Goal: Task Accomplishment & Management: Use online tool/utility

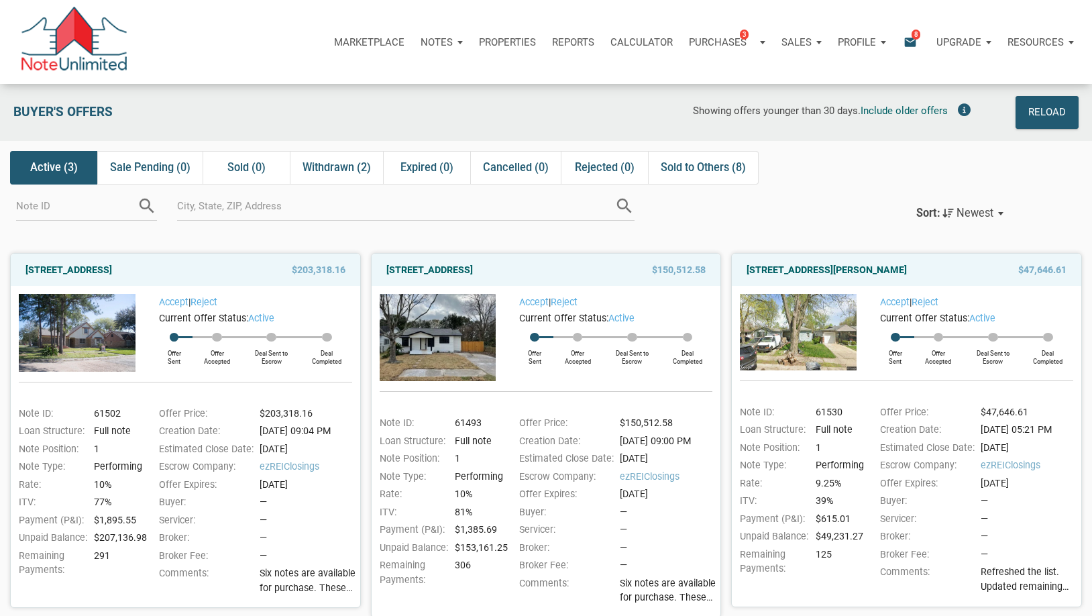
click at [906, 45] on icon "email" at bounding box center [910, 41] width 16 height 15
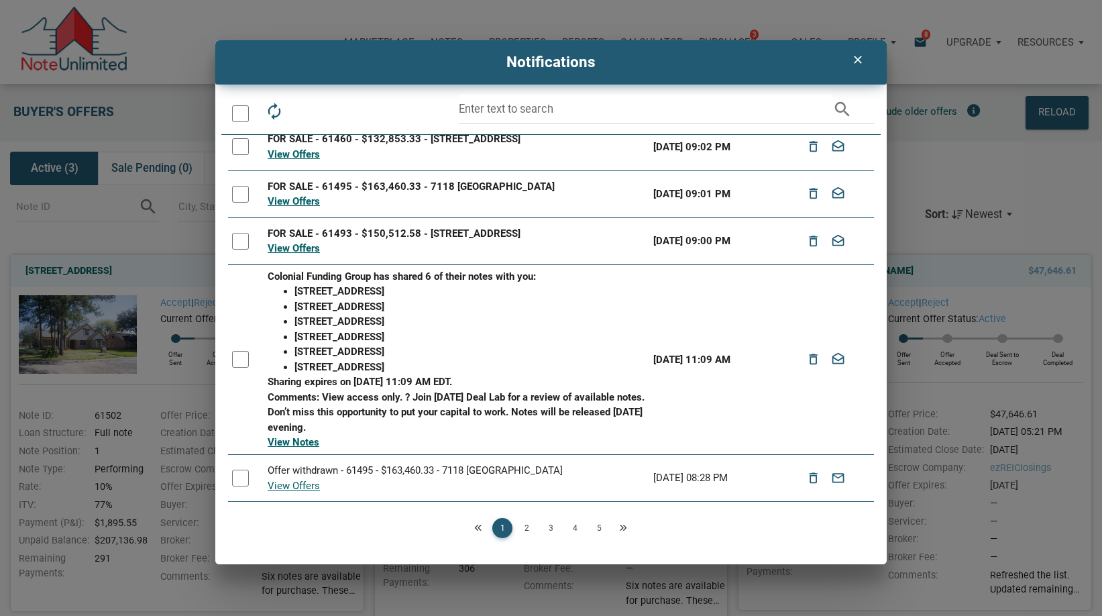
scroll to position [251, 0]
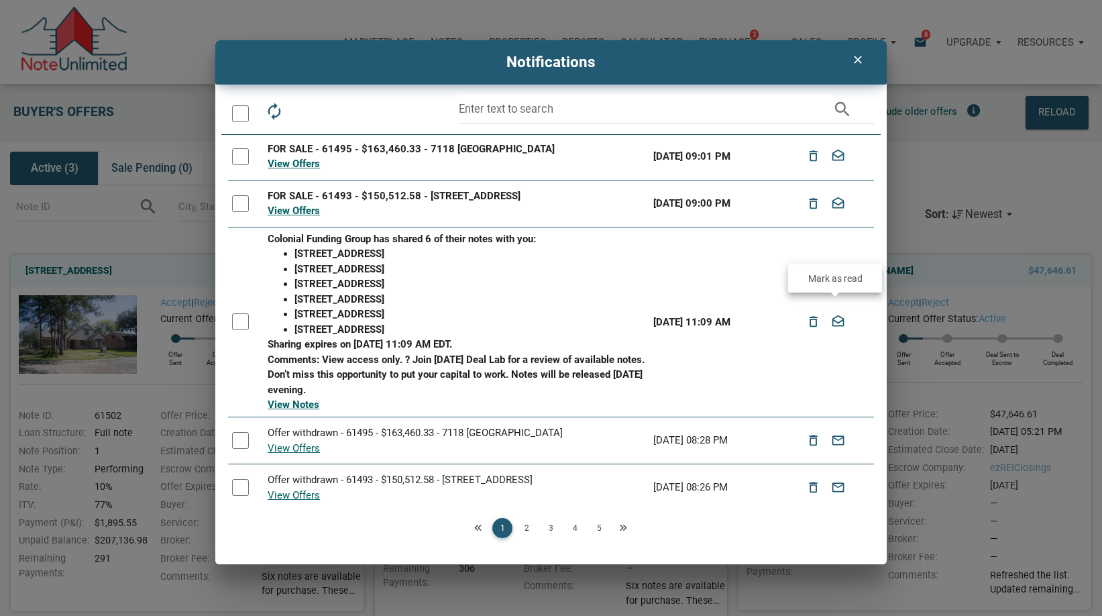
click at [838, 315] on icon "drafts" at bounding box center [838, 322] width 16 height 24
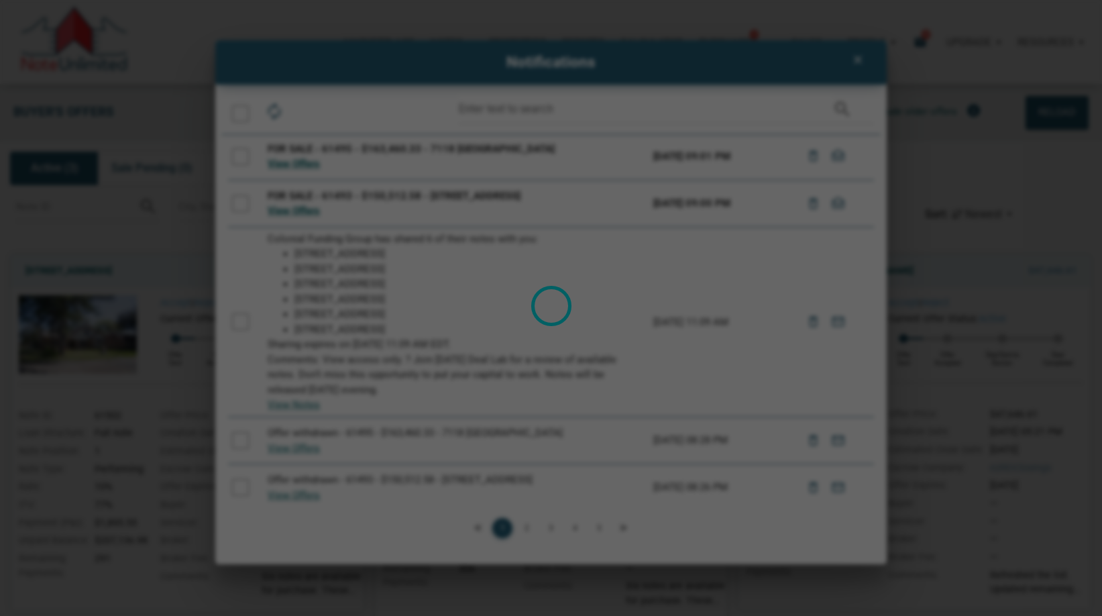
click at [836, 191] on div "Loading" at bounding box center [551, 308] width 1102 height 616
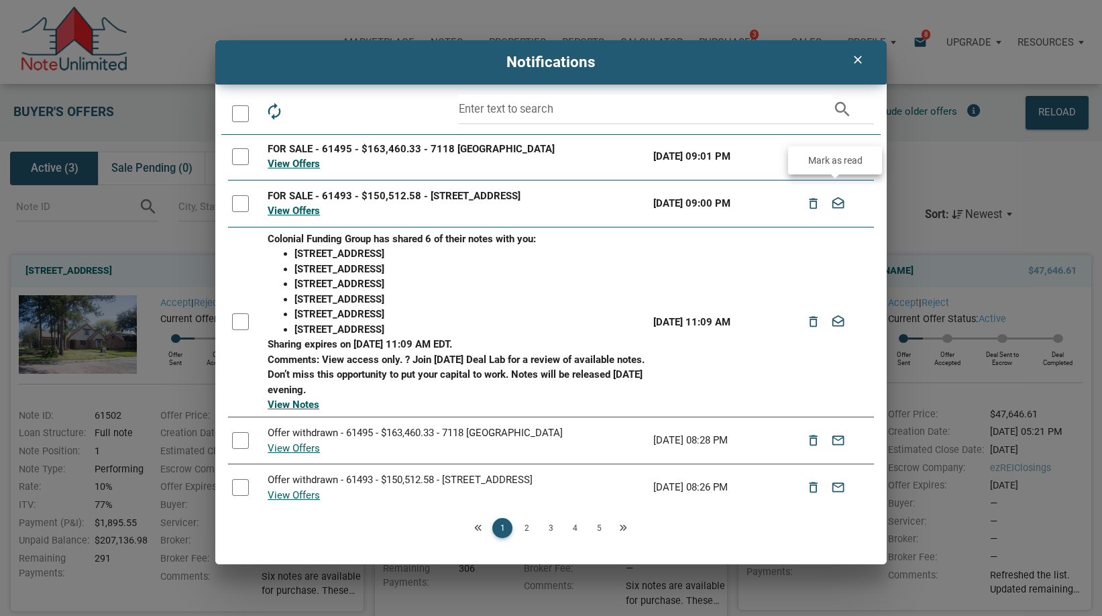
click at [838, 197] on icon "drafts" at bounding box center [838, 203] width 16 height 24
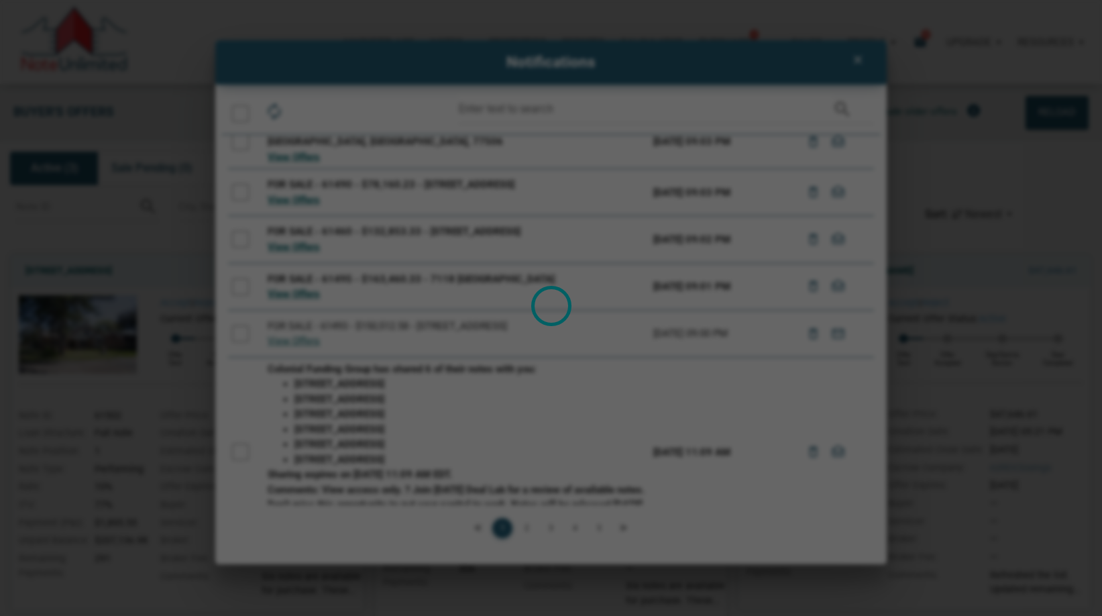
scroll to position [117, 0]
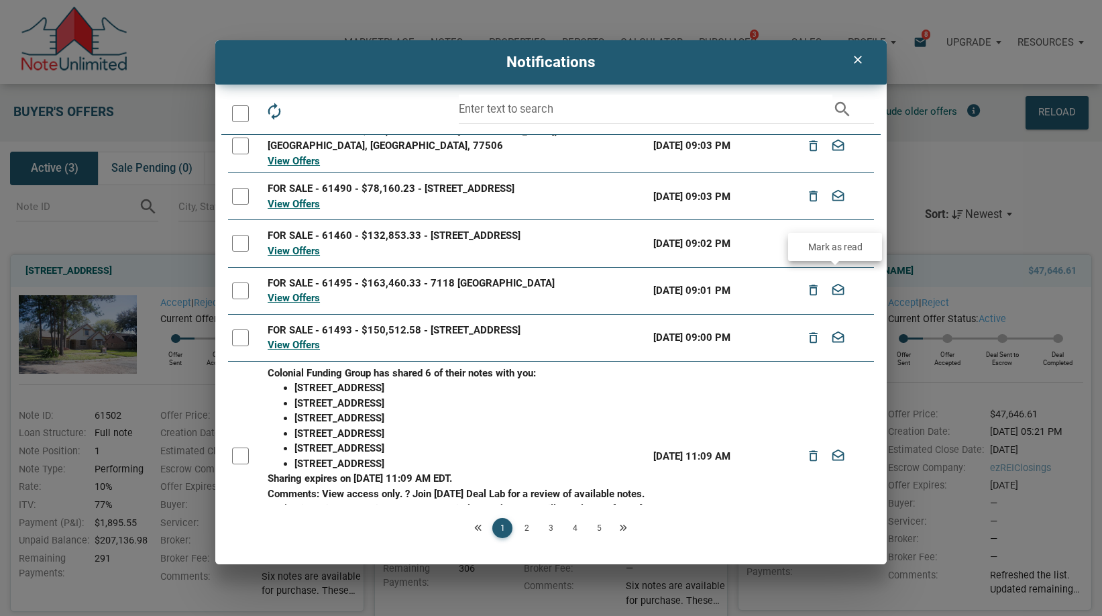
click at [837, 283] on icon "drafts" at bounding box center [838, 290] width 16 height 24
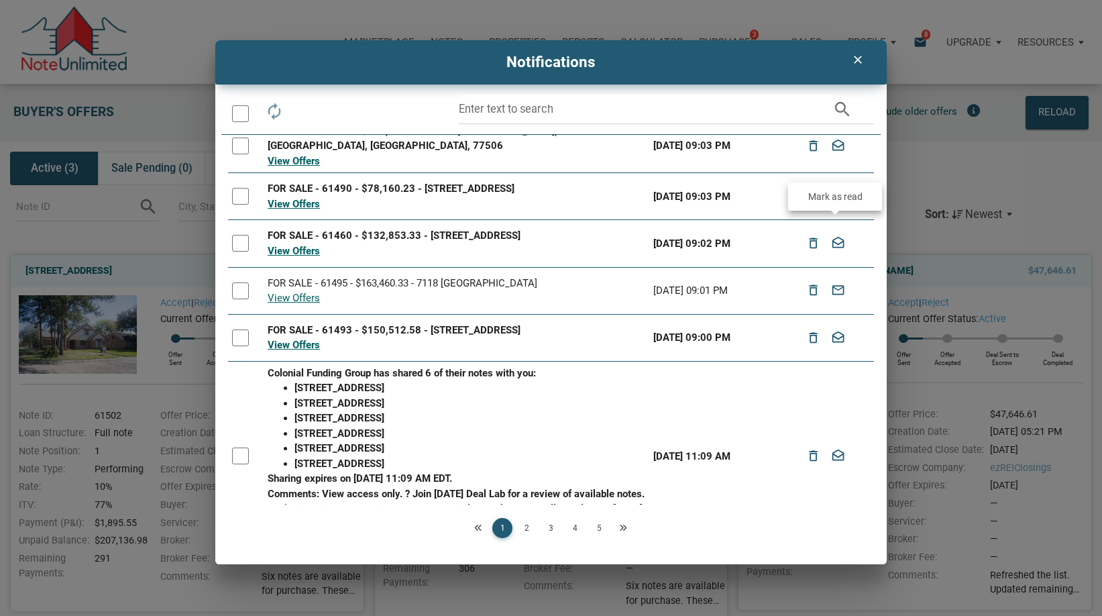
click at [839, 231] on icon "drafts" at bounding box center [838, 243] width 16 height 24
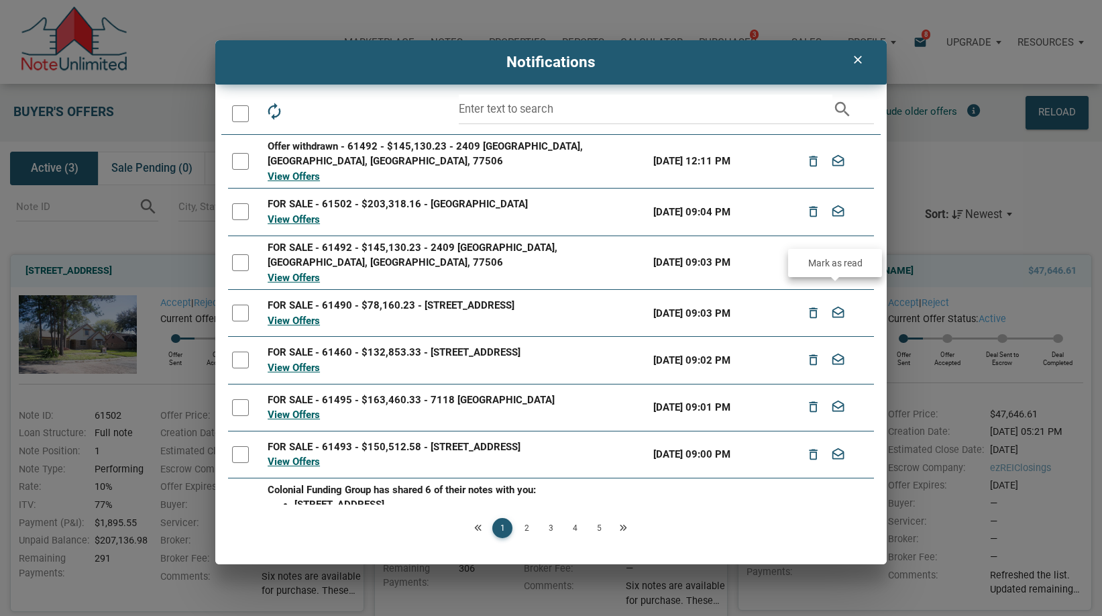
click at [833, 301] on icon "drafts" at bounding box center [838, 313] width 16 height 24
click at [835, 254] on icon "drafts" at bounding box center [838, 262] width 16 height 24
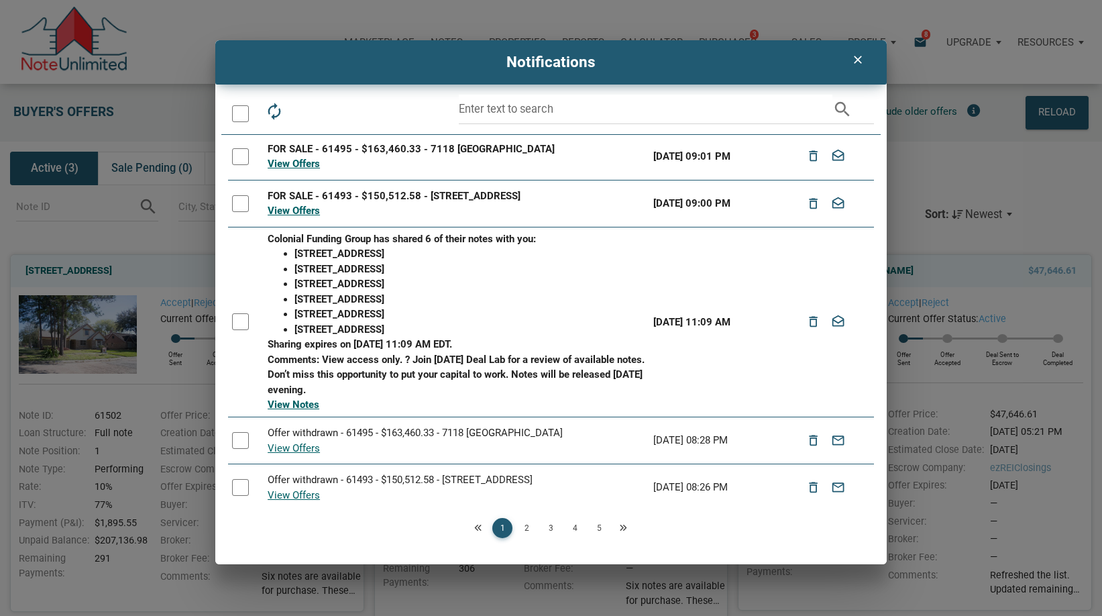
click at [243, 313] on div at bounding box center [240, 321] width 17 height 17
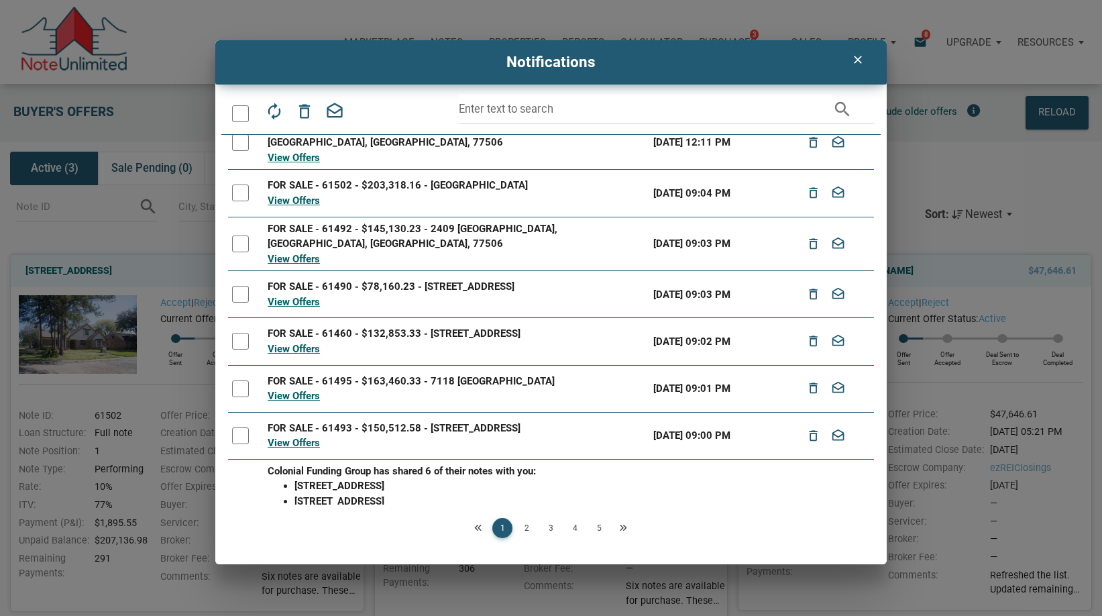
scroll to position [0, 0]
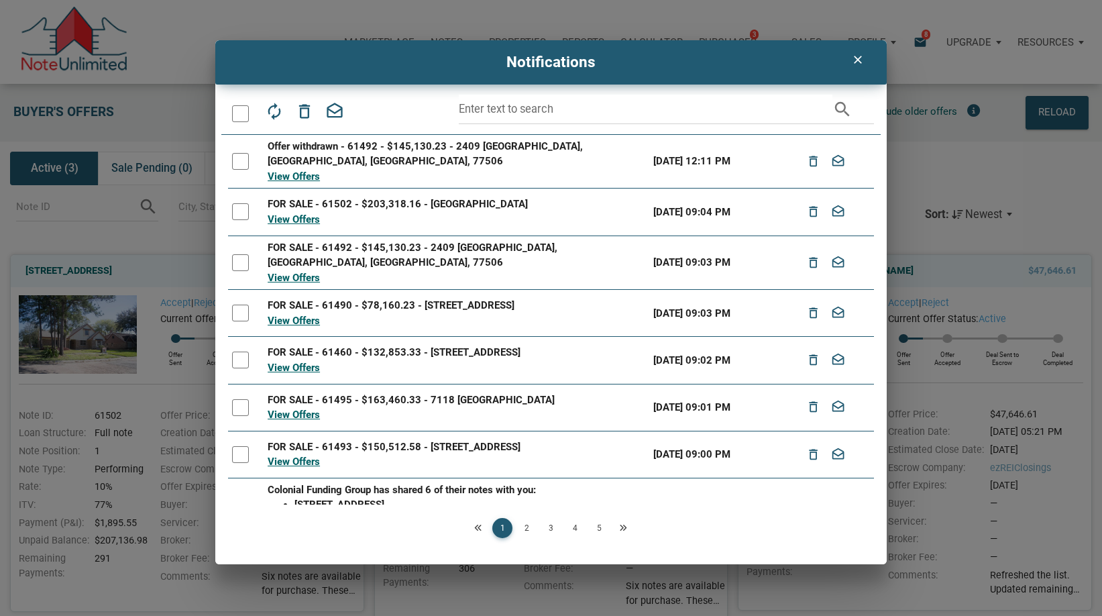
click at [238, 446] on div at bounding box center [240, 454] width 17 height 17
click at [240, 399] on div at bounding box center [240, 407] width 17 height 17
click at [241, 351] on div at bounding box center [240, 359] width 17 height 17
click at [235, 305] on div at bounding box center [240, 313] width 17 height 17
click at [239, 254] on div at bounding box center [240, 262] width 17 height 17
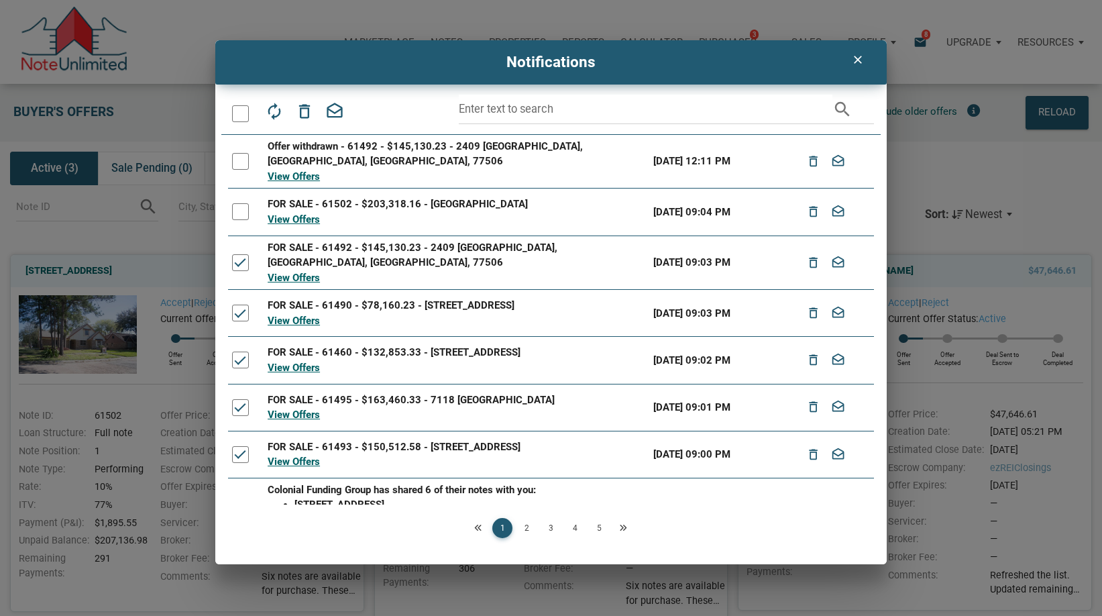
click at [237, 203] on div at bounding box center [240, 211] width 17 height 17
click at [331, 114] on icon "drafts" at bounding box center [334, 111] width 19 height 19
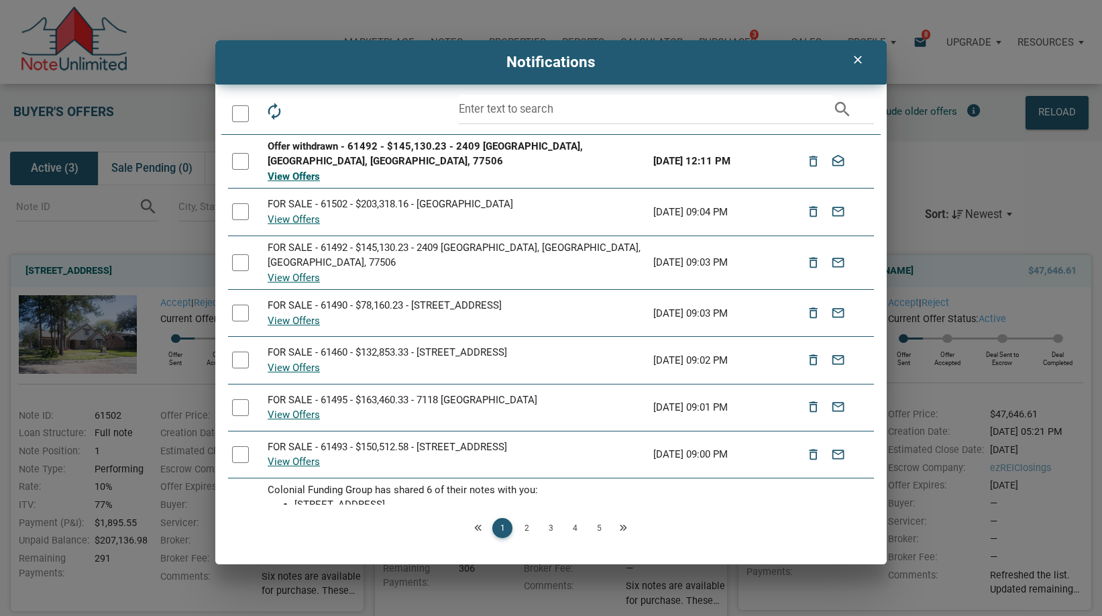
click at [859, 60] on icon "clear" at bounding box center [857, 59] width 16 height 13
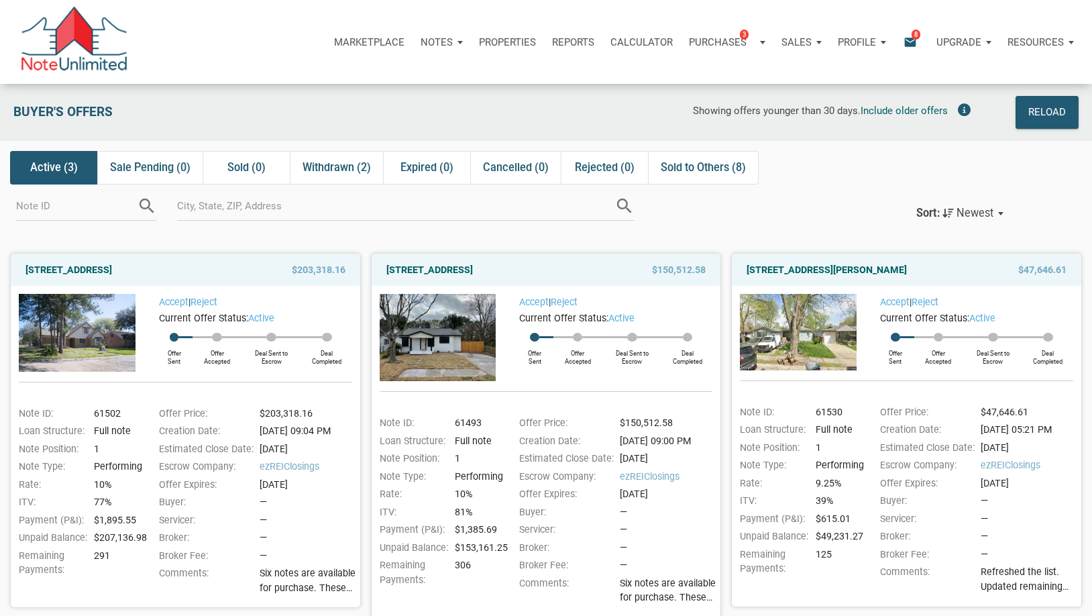
click at [909, 41] on icon "email" at bounding box center [910, 41] width 16 height 15
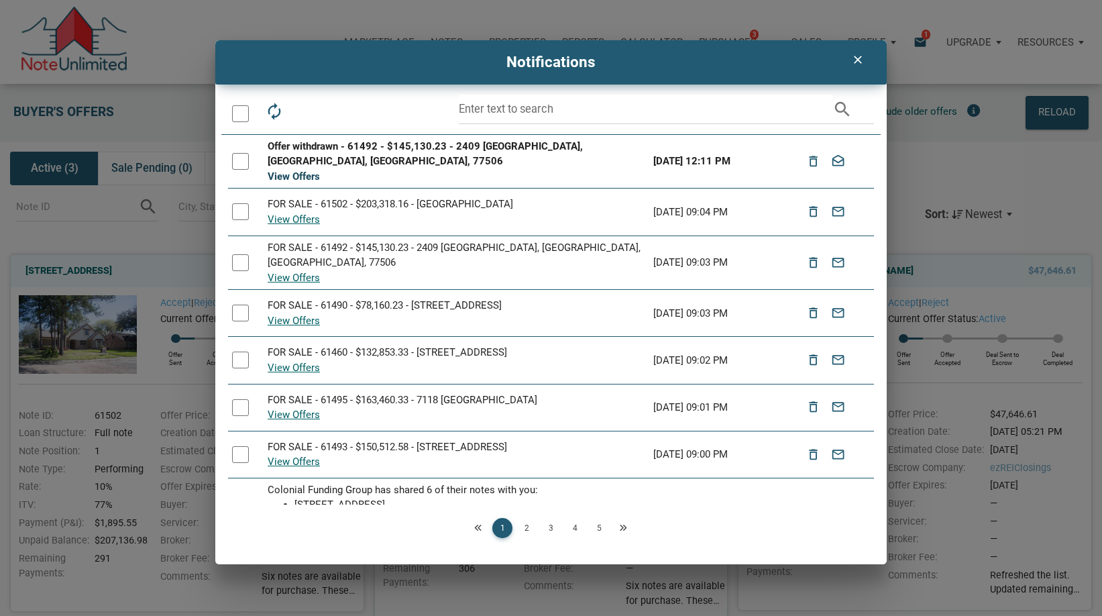
click at [285, 170] on link "View Offers" at bounding box center [294, 176] width 52 height 12
